Goal: Information Seeking & Learning: Learn about a topic

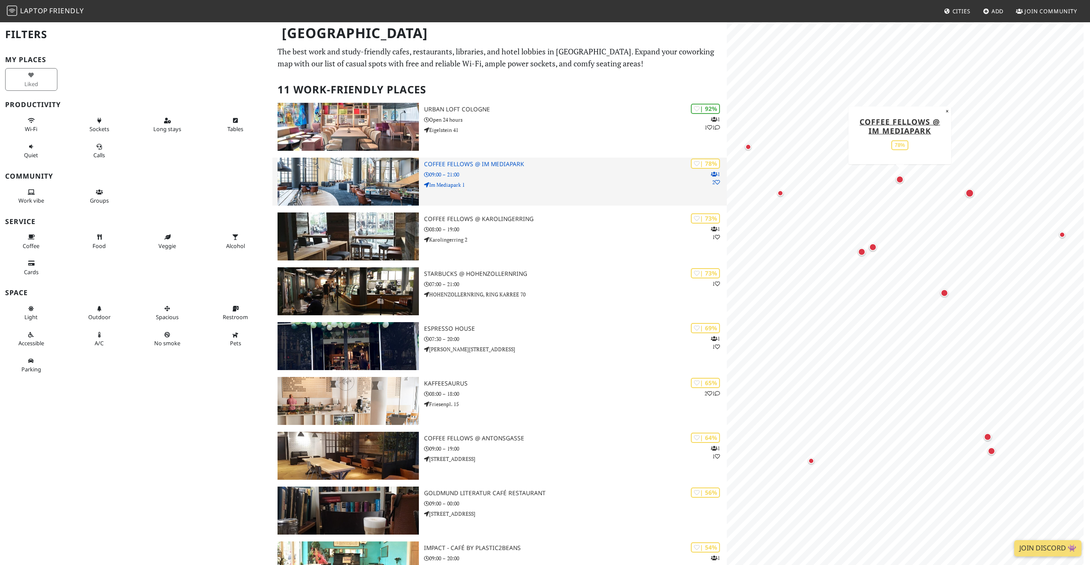
click at [530, 178] on p "09:00 – 21:00" at bounding box center [575, 175] width 303 height 8
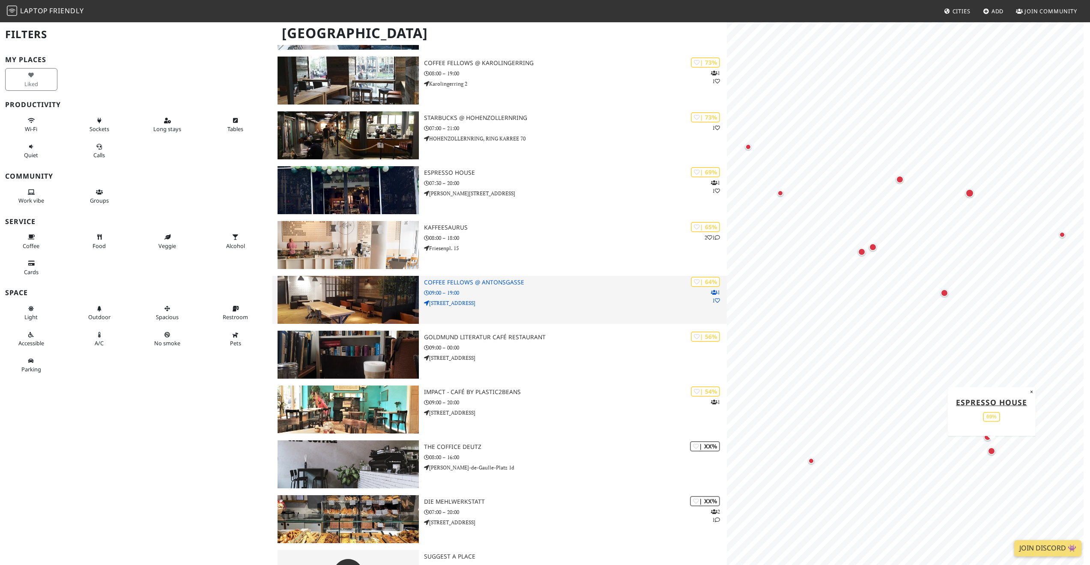
scroll to position [196, 0]
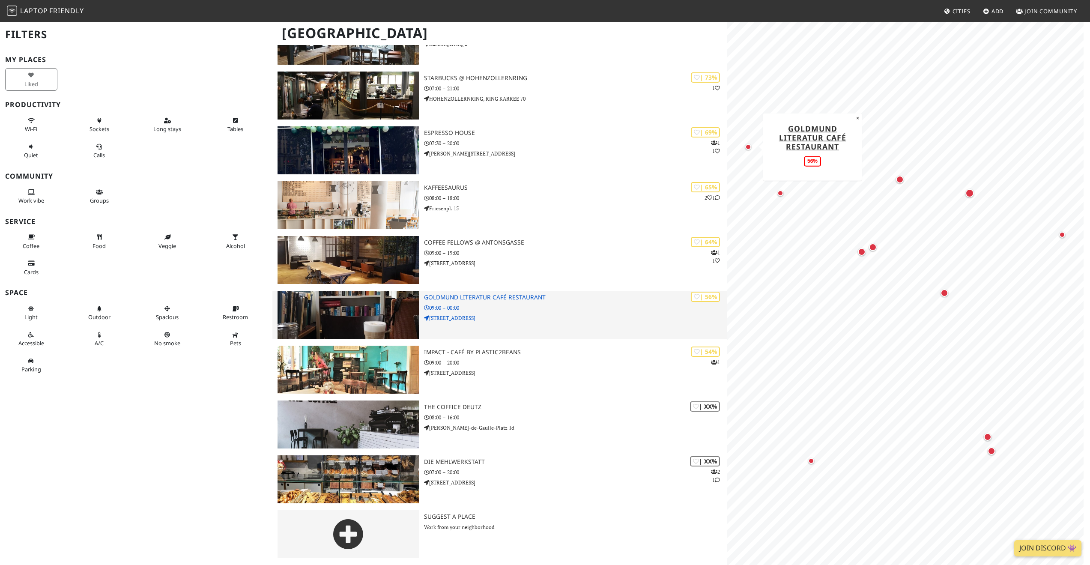
click at [560, 325] on div "| 56% Goldmund Literatur Café Restaurant 09:00 – 00:00 [STREET_ADDRESS]" at bounding box center [575, 315] width 303 height 48
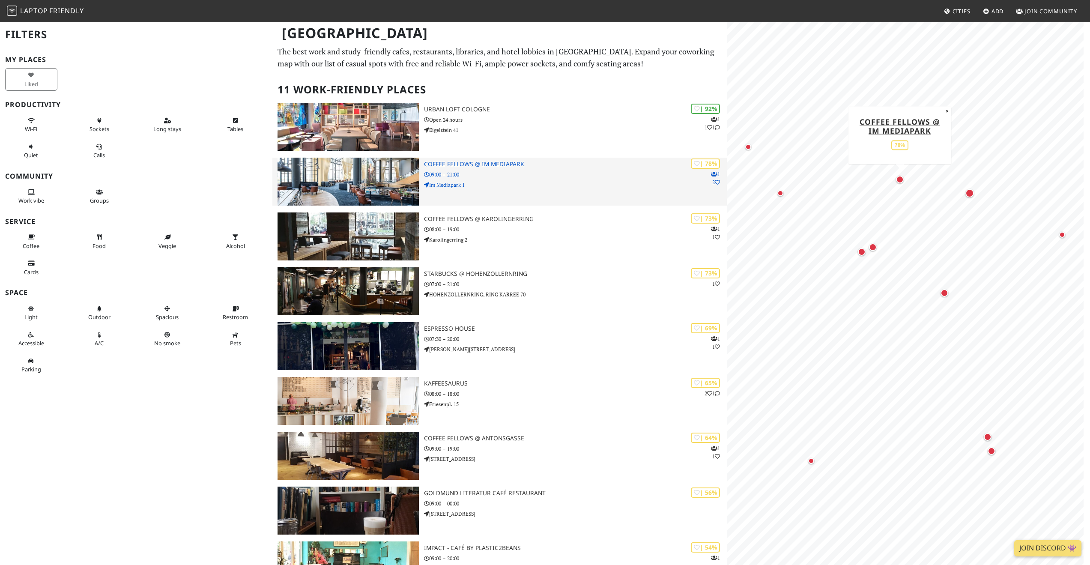
click at [481, 170] on div "| 78% 1 2 Coffee Fellows @ Im Mediapark 09:00 – 21:00 Im Mediapark 1" at bounding box center [575, 182] width 303 height 48
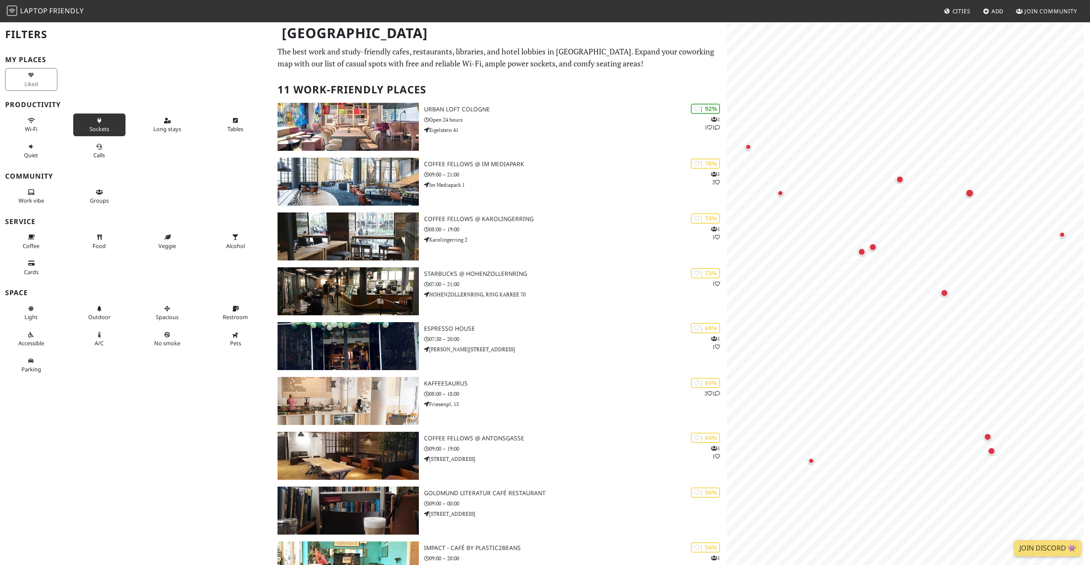
click at [104, 121] on button "Sockets" at bounding box center [99, 125] width 52 height 23
click at [236, 131] on span "Tables" at bounding box center [235, 129] width 16 height 8
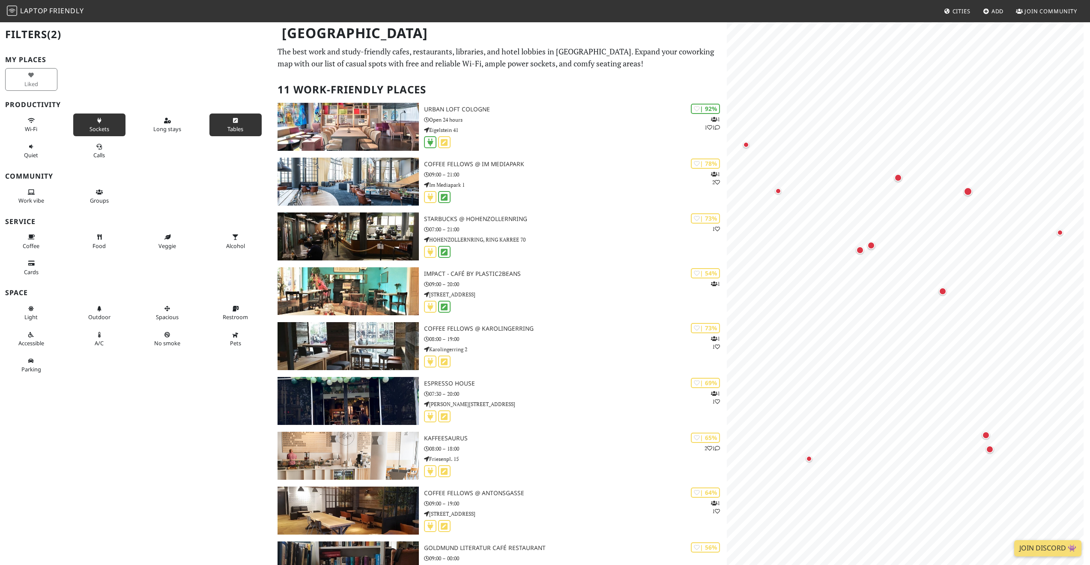
click at [236, 131] on span "Tables" at bounding box center [235, 129] width 16 height 8
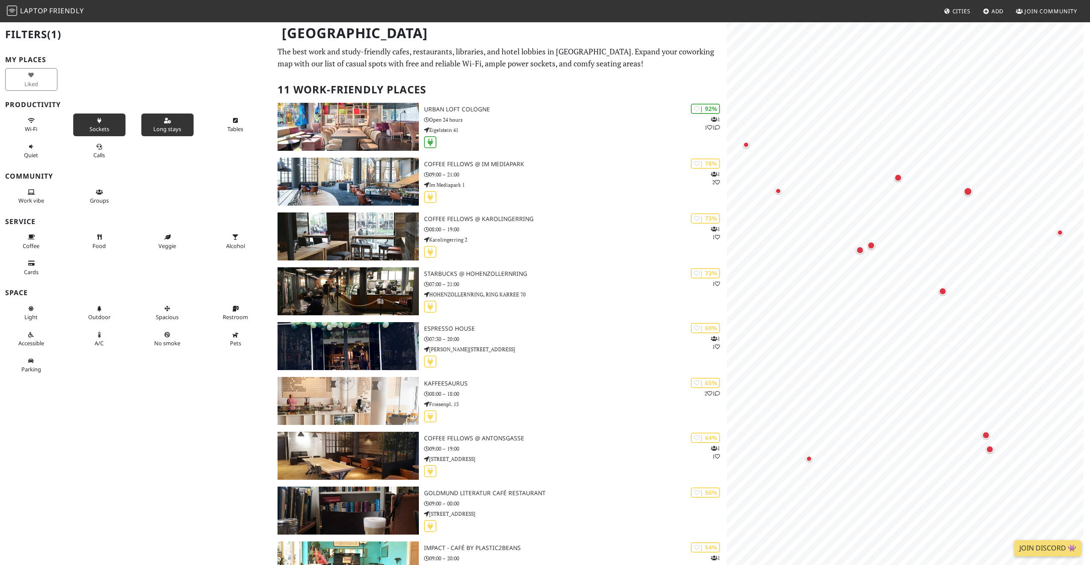
click at [173, 123] on button "Long stays" at bounding box center [167, 125] width 52 height 23
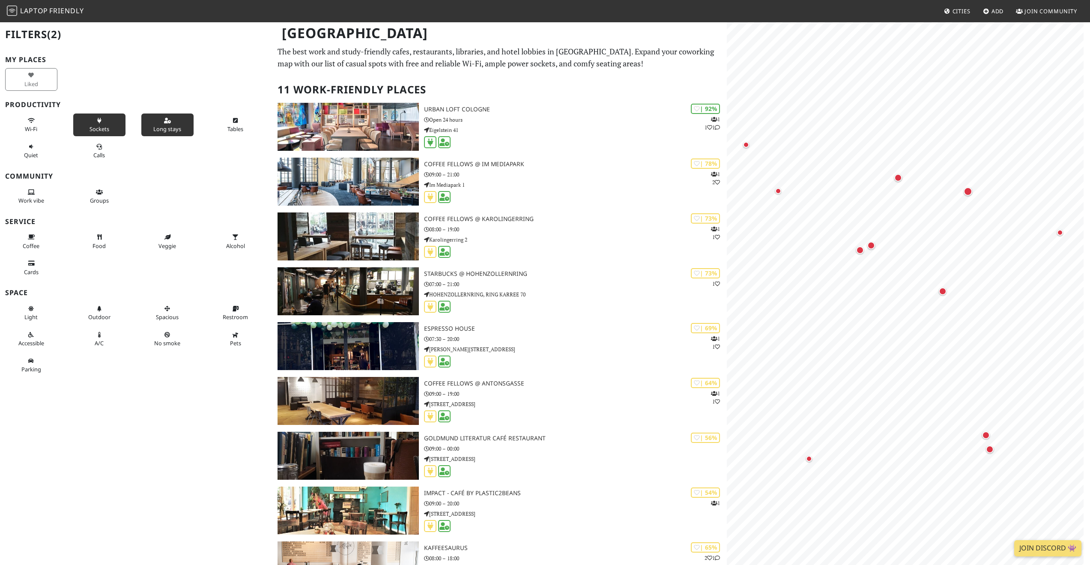
click at [173, 123] on button "Long stays" at bounding box center [167, 125] width 52 height 23
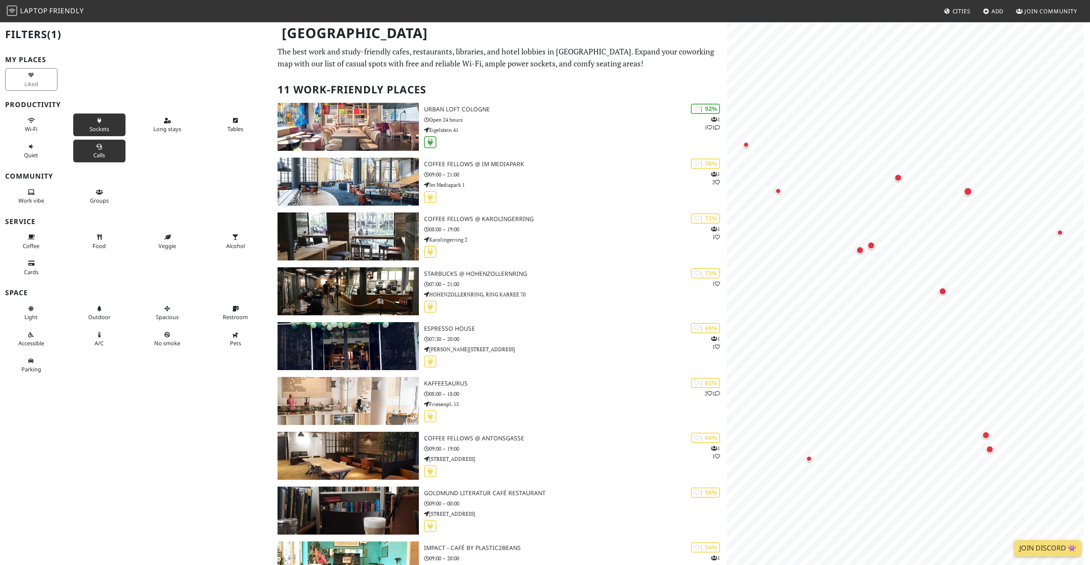
click at [106, 148] on button "Calls" at bounding box center [99, 151] width 52 height 23
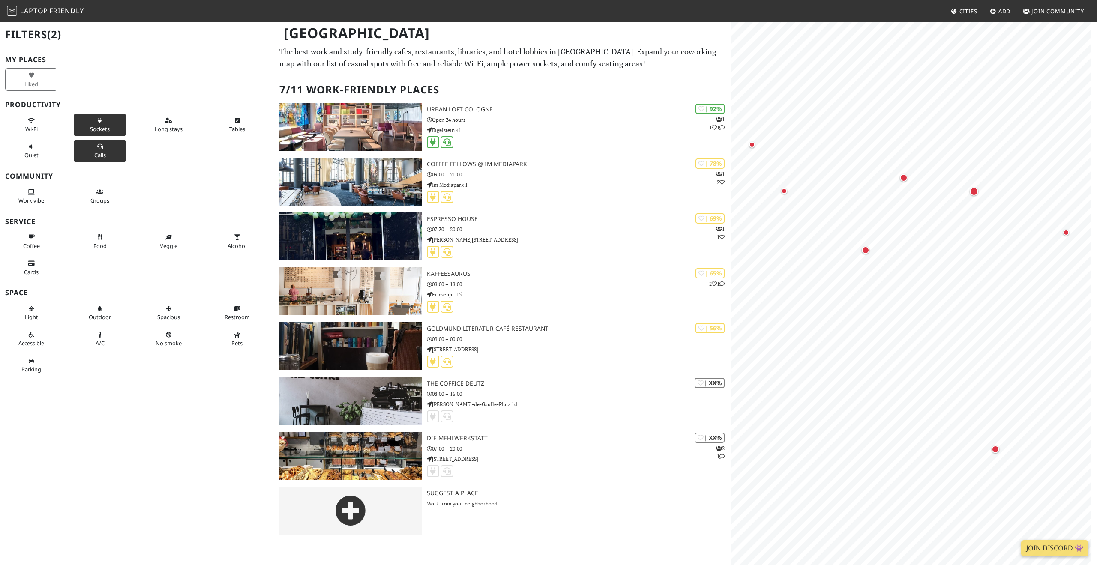
click at [106, 148] on button "Calls" at bounding box center [100, 151] width 52 height 23
